Goal: Task Accomplishment & Management: Use online tool/utility

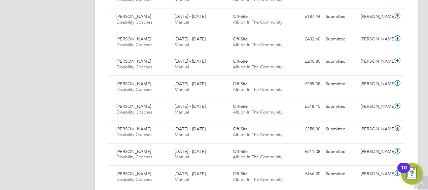
scroll to position [360, 0]
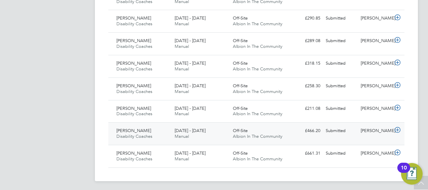
click at [397, 127] on icon at bounding box center [398, 129] width 8 height 5
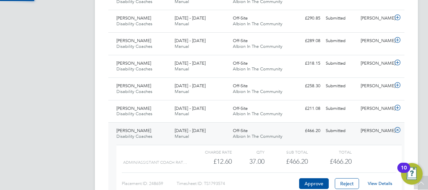
scroll to position [11, 66]
click at [382, 183] on link "View Details" at bounding box center [380, 184] width 25 height 6
click at [399, 127] on icon at bounding box center [398, 129] width 8 height 5
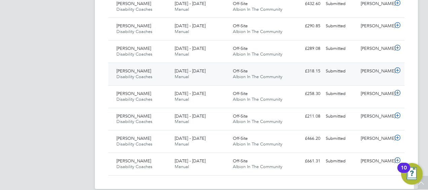
click at [397, 70] on icon at bounding box center [398, 70] width 8 height 5
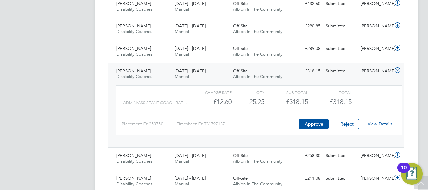
click at [383, 121] on link "View Details" at bounding box center [380, 124] width 25 height 6
click at [401, 68] on icon at bounding box center [398, 70] width 8 height 5
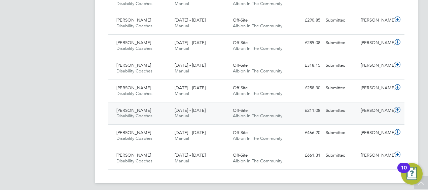
scroll to position [360, 0]
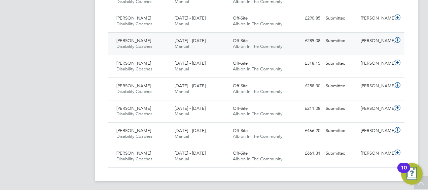
click at [397, 39] on icon at bounding box center [398, 39] width 8 height 5
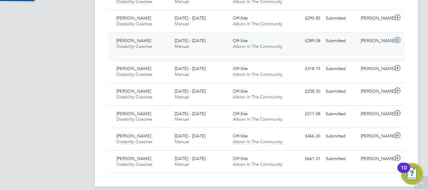
scroll to position [11, 66]
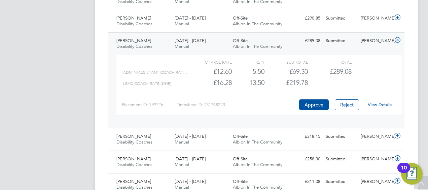
click at [374, 102] on link "View Details" at bounding box center [380, 105] width 25 height 6
click at [399, 38] on icon at bounding box center [398, 39] width 8 height 5
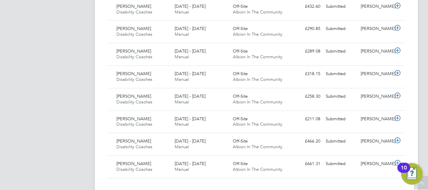
scroll to position [360, 0]
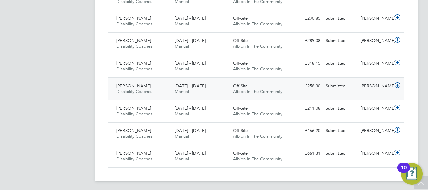
click at [397, 83] on icon at bounding box center [398, 85] width 8 height 5
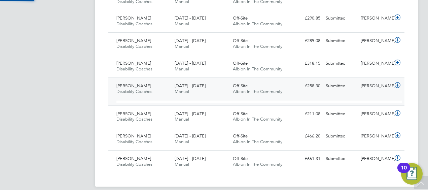
scroll to position [11, 66]
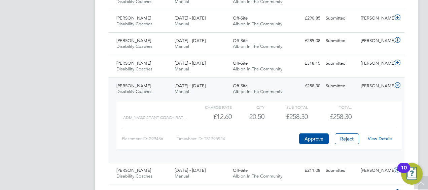
click at [388, 137] on link "View Details" at bounding box center [380, 139] width 25 height 6
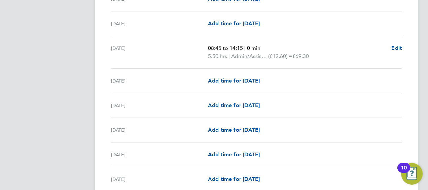
scroll to position [421, 0]
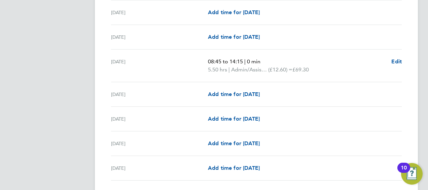
click at [238, 61] on span "08:45 to 14:15" at bounding box center [225, 61] width 35 height 6
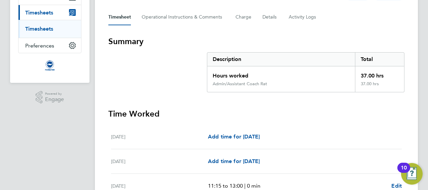
scroll to position [0, 0]
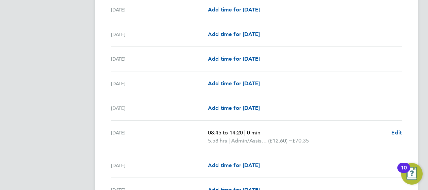
scroll to position [397, 0]
click at [165, 87] on div "Mon 11 Aug Add time for Mon 11 Aug Add time for Mon 11 Aug" at bounding box center [256, 83] width 291 height 25
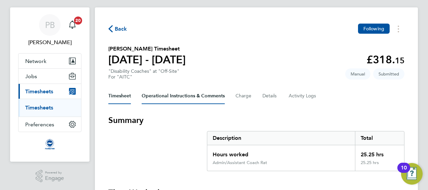
scroll to position [0, 0]
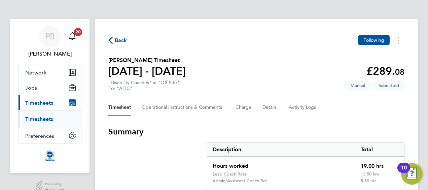
click at [118, 37] on span "Back" at bounding box center [121, 40] width 12 height 8
click at [120, 43] on span "Back" at bounding box center [121, 40] width 12 height 8
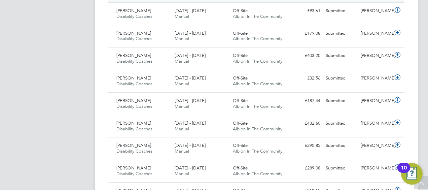
scroll to position [259, 0]
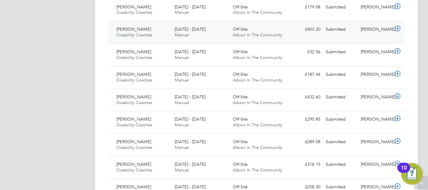
click at [396, 28] on icon at bounding box center [398, 28] width 8 height 5
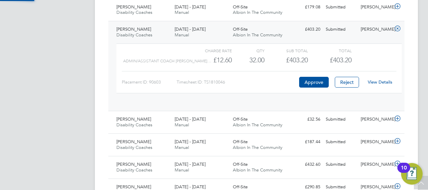
scroll to position [11, 66]
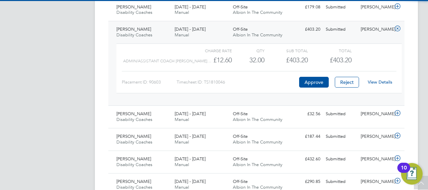
click at [380, 79] on link "View Details" at bounding box center [380, 82] width 25 height 6
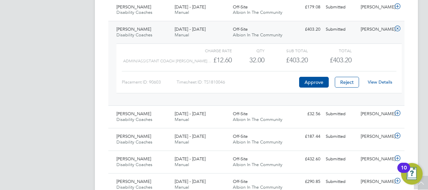
click at [398, 27] on icon at bounding box center [398, 28] width 8 height 5
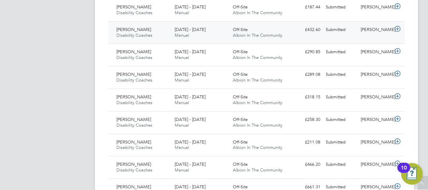
click at [397, 28] on icon at bounding box center [398, 28] width 8 height 5
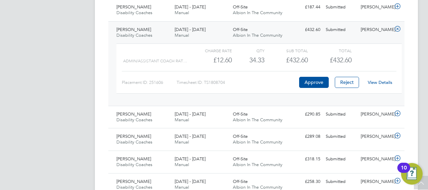
click at [378, 79] on link "View Details" at bounding box center [380, 82] width 25 height 6
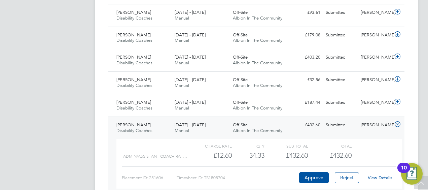
scroll to position [288, 0]
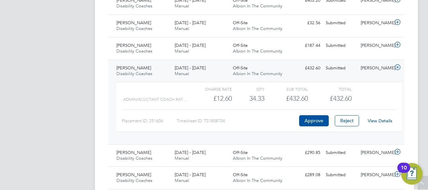
click at [398, 67] on icon at bounding box center [398, 67] width 8 height 5
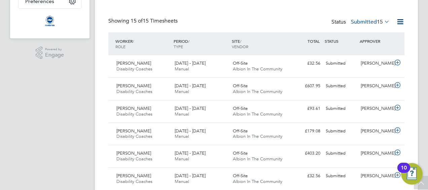
scroll to position [7, 0]
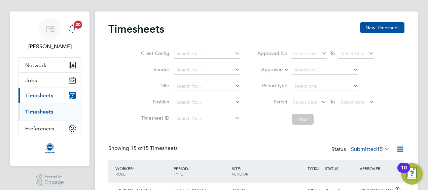
click at [12, 54] on app-nav-sections-wrapper "PB Philip Broom Notifications 20 Applications: Network Sites Workers Jobs Posit…" at bounding box center [49, 88] width 79 height 154
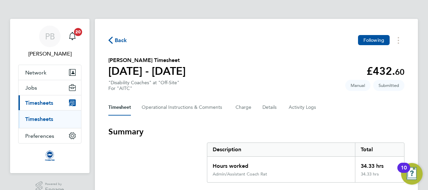
click at [120, 41] on span "Back" at bounding box center [121, 40] width 12 height 8
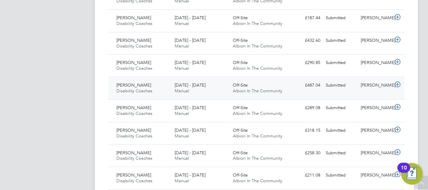
click at [401, 82] on icon at bounding box center [398, 84] width 8 height 5
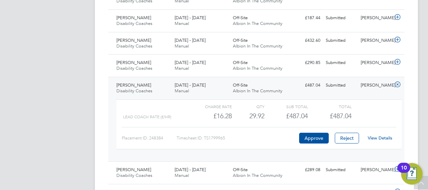
click at [378, 135] on link "View Details" at bounding box center [380, 138] width 25 height 6
